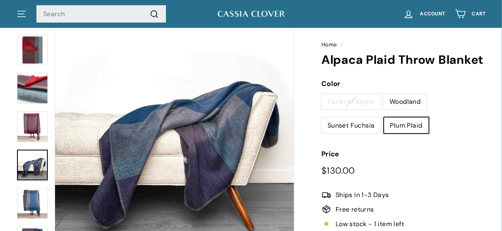
scroll to position [65, 0]
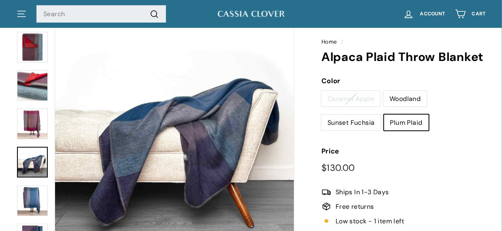
click at [409, 99] on label "Woodland" at bounding box center [404, 99] width 43 height 16
click at [383, 91] on input "Woodland" at bounding box center [383, 91] width 0 height 0
radio input "true"
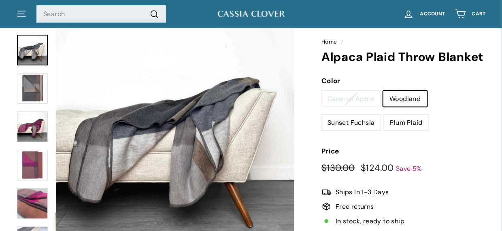
scroll to position [37, 0]
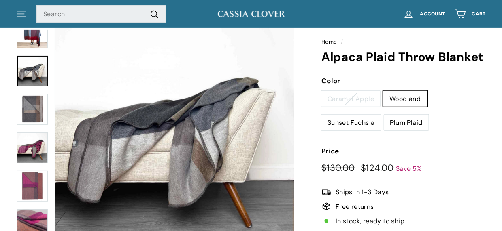
click at [365, 121] on label "Sunset Fuchsia" at bounding box center [350, 123] width 59 height 16
click at [321, 115] on input "Sunset Fuchsia" at bounding box center [321, 114] width 0 height 0
radio input "true"
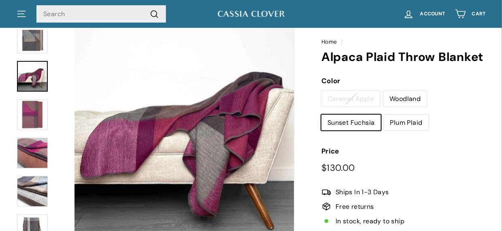
scroll to position [114, 0]
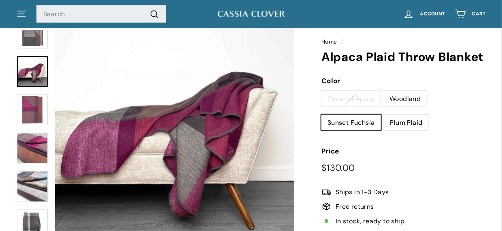
click at [412, 124] on label "Plum Plaid" at bounding box center [406, 123] width 44 height 16
click at [384, 115] on input "Plum Plaid" at bounding box center [384, 114] width 0 height 0
radio input "true"
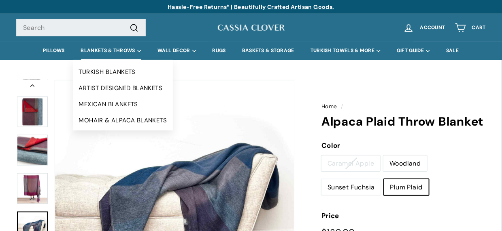
click at [96, 48] on summary "BLANKETS & THROWS" at bounding box center [111, 51] width 76 height 18
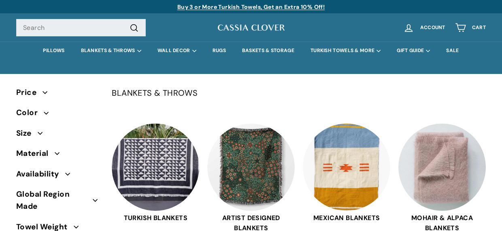
select select "manual"
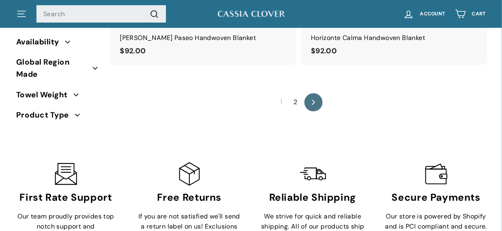
scroll to position [4917, 0]
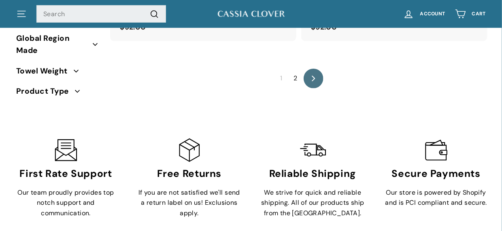
click at [314, 69] on link "icon-chevron Next" at bounding box center [313, 79] width 20 height 20
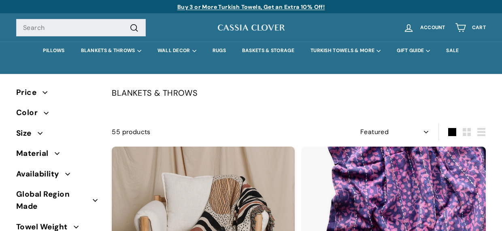
select select "manual"
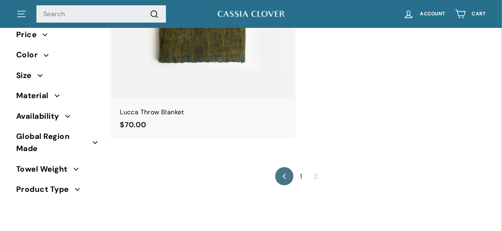
scroll to position [1903, 0]
